Goal: Task Accomplishment & Management: Use online tool/utility

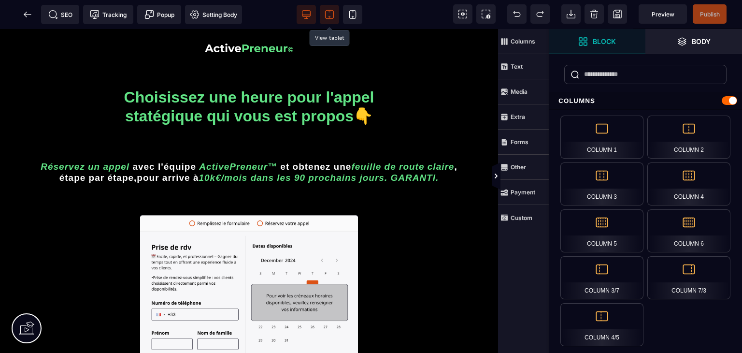
click at [330, 16] on icon at bounding box center [329, 16] width 1 height 1
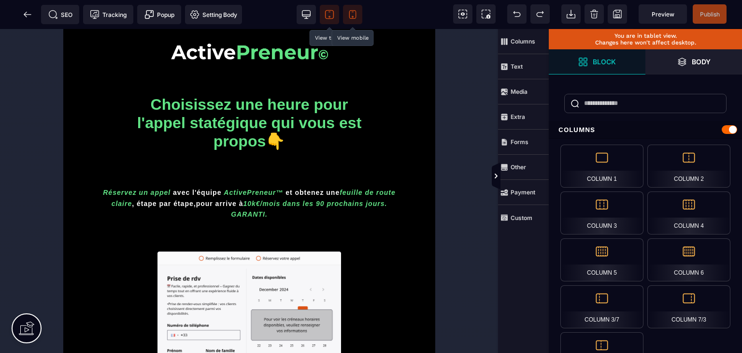
click at [350, 20] on span at bounding box center [352, 14] width 19 height 19
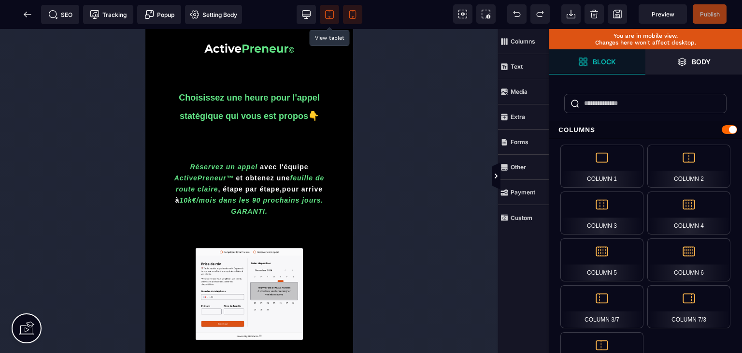
click at [323, 13] on span at bounding box center [329, 14] width 19 height 19
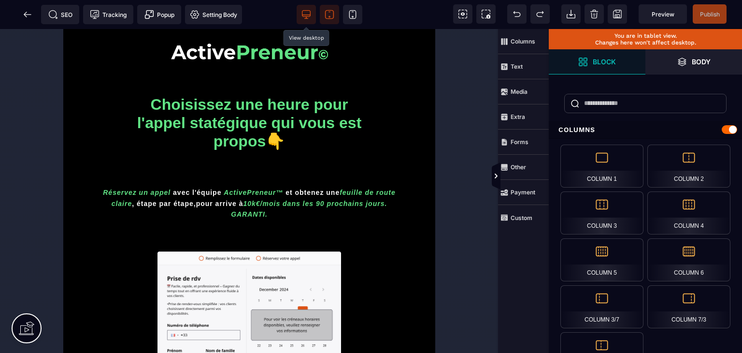
click at [306, 14] on icon at bounding box center [306, 15] width 10 height 10
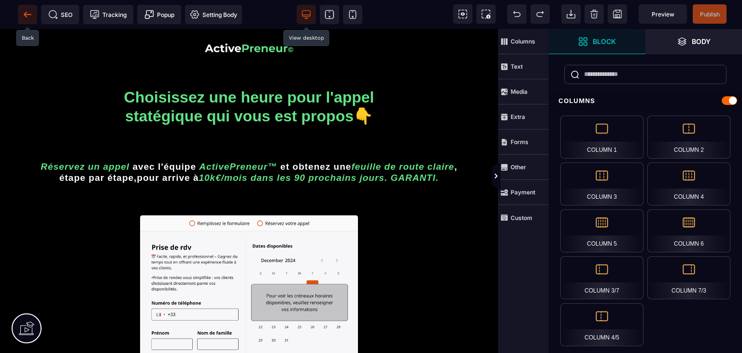
click at [30, 19] on span at bounding box center [27, 14] width 19 height 19
click at [26, 16] on icon at bounding box center [25, 14] width 3 height 5
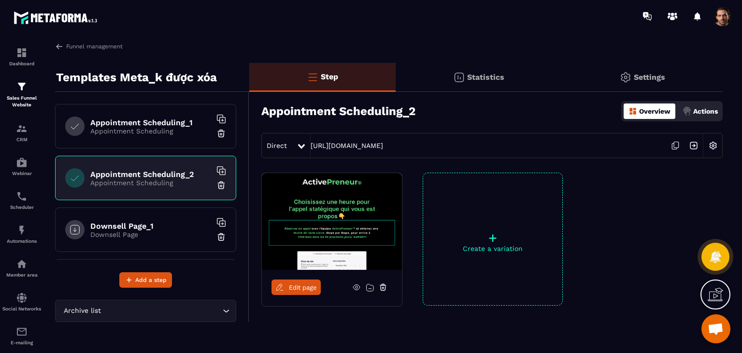
click at [674, 145] on icon at bounding box center [675, 145] width 18 height 18
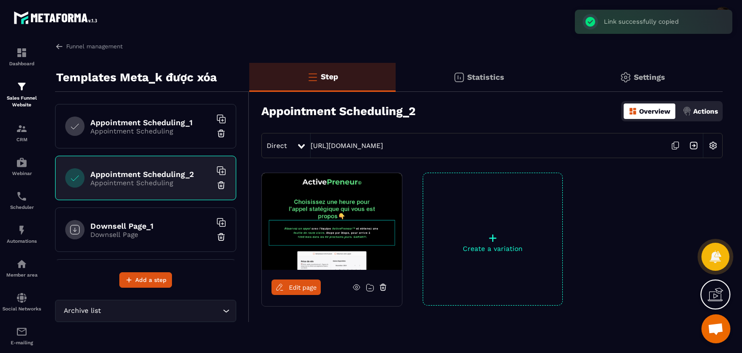
click at [120, 105] on div "Appointment Scheduling_1 Appointment Scheduling" at bounding box center [145, 126] width 181 height 44
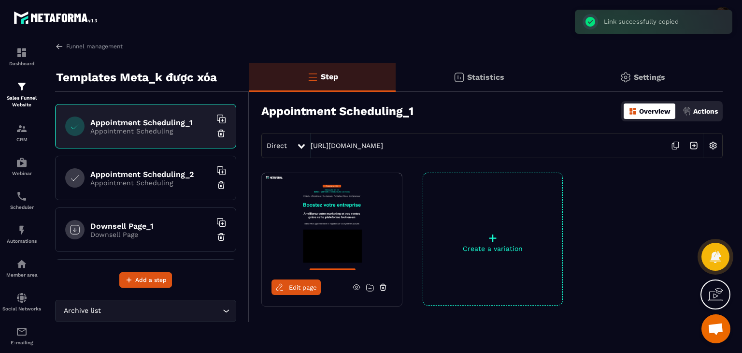
click at [139, 173] on h6 "Appointment Scheduling_2" at bounding box center [150, 174] width 121 height 9
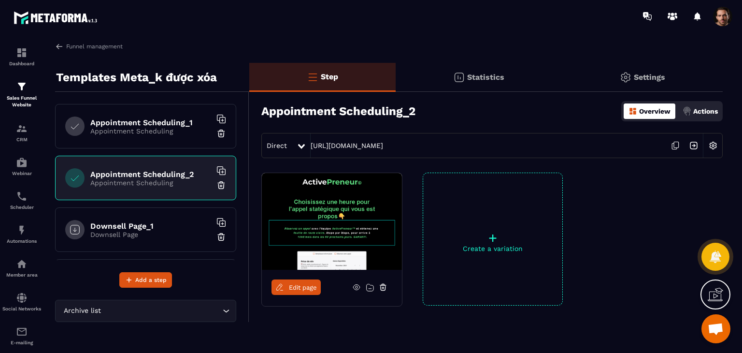
click at [292, 289] on span "Edit page" at bounding box center [303, 287] width 28 height 7
